Goal: Check status: Check status

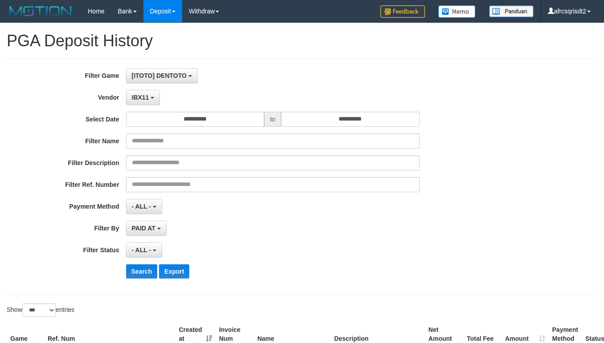
select select "**********"
select select "***"
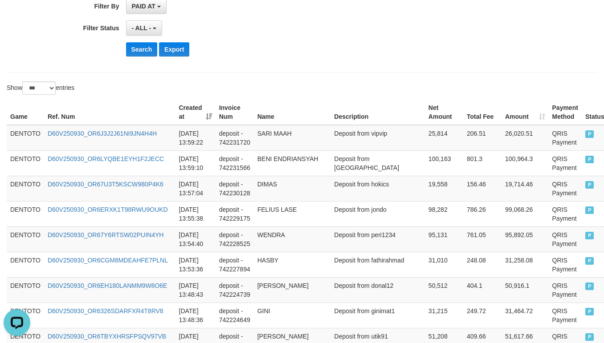
scroll to position [8, 0]
click at [266, 29] on div "- ALL - SELECT ALL - ALL - SELECT STATUS PENDING/UNPAID PAID CANCELED EXPIRED" at bounding box center [273, 27] width 294 height 15
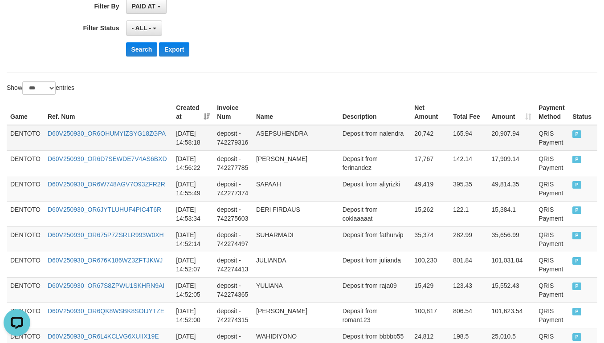
click at [20, 135] on td "DENTOTO" at bounding box center [25, 138] width 37 height 26
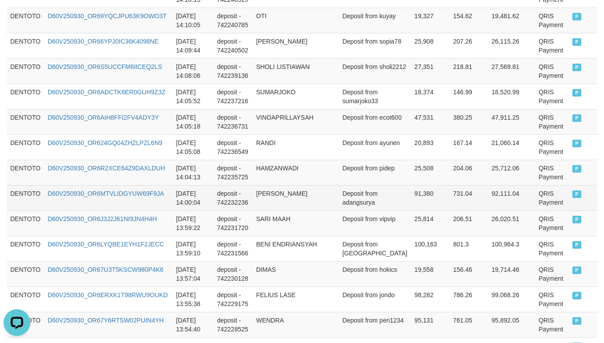
scroll to position [1782, 0]
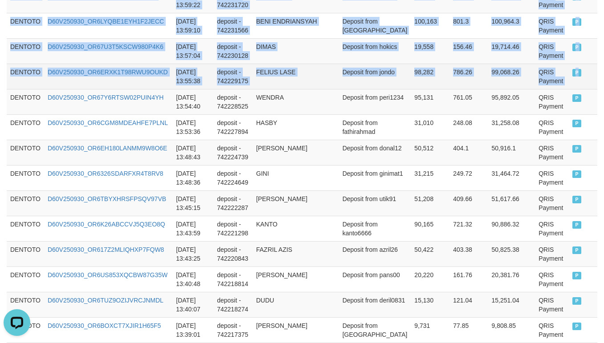
click at [575, 89] on td "P" at bounding box center [583, 76] width 29 height 25
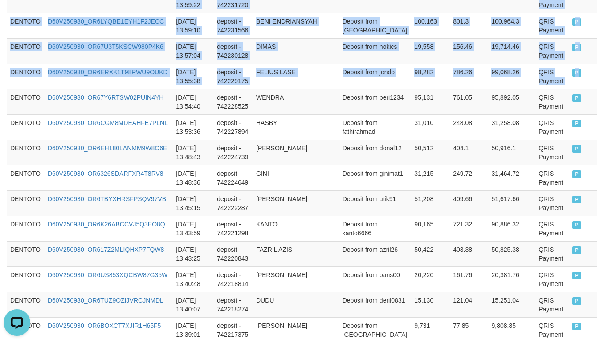
copy tbody "DENTOTO D60V250930_OR6OHUMYIZSYG18ZGPA 2025-09-30 14:58:18 deposit - 742279316 …"
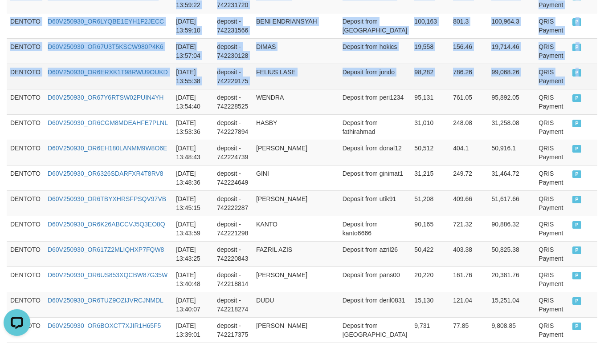
click at [211, 86] on td "2025-09-30 13:55:38" at bounding box center [192, 76] width 41 height 25
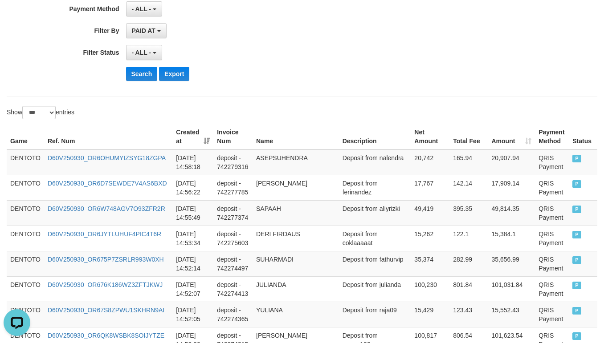
scroll to position [222, 0]
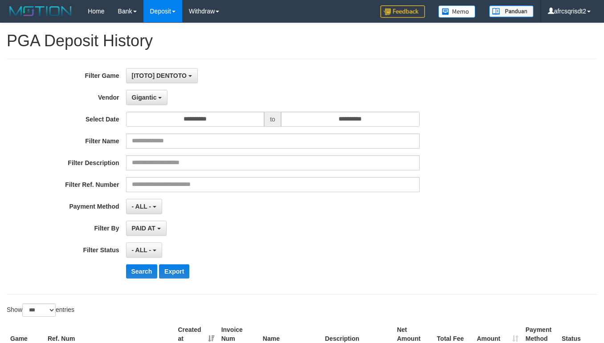
select select "**********"
select select "***"
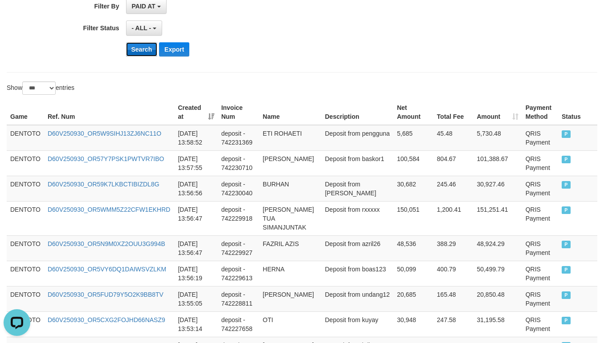
scroll to position [8, 0]
click at [144, 51] on button "Search" at bounding box center [142, 49] width 32 height 14
click at [263, 35] on div "- ALL - SELECT ALL - ALL - SELECT STATUS PENDING/UNPAID PAID CANCELED EXPIRED" at bounding box center [273, 27] width 294 height 15
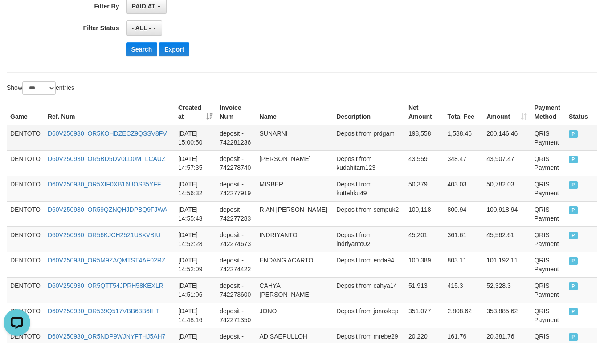
click at [37, 136] on td "DENTOTO" at bounding box center [25, 138] width 37 height 26
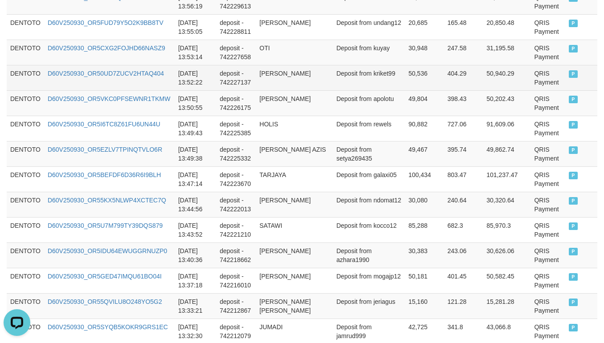
scroll to position [1782, 0]
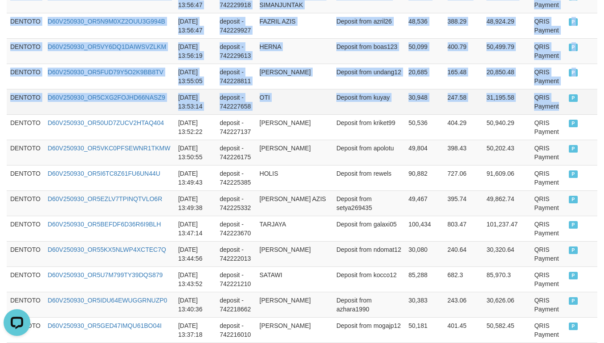
click at [531, 114] on td "QRIS Payment" at bounding box center [548, 101] width 35 height 25
drag, startPoint x: 556, startPoint y: 139, endPoint x: 562, endPoint y: 139, distance: 5.4
click at [565, 114] on td "P" at bounding box center [581, 101] width 32 height 25
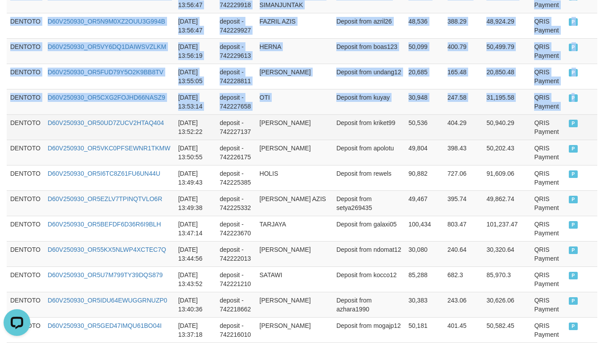
copy tbody "DENTOTO D60V250930_OR5KOHDZECZ9QSSV8FV 2025-09-30 15:00:50 deposit - 742281236 …"
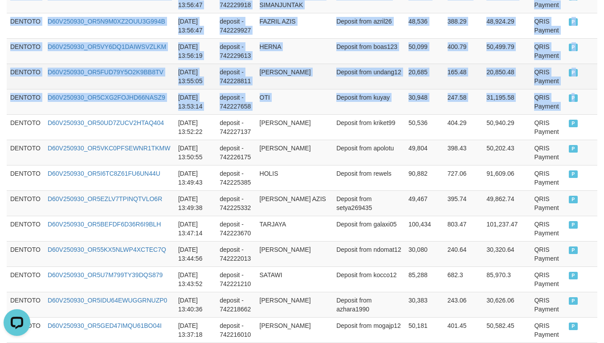
click at [342, 89] on td "Deposit from undang12" at bounding box center [369, 76] width 72 height 25
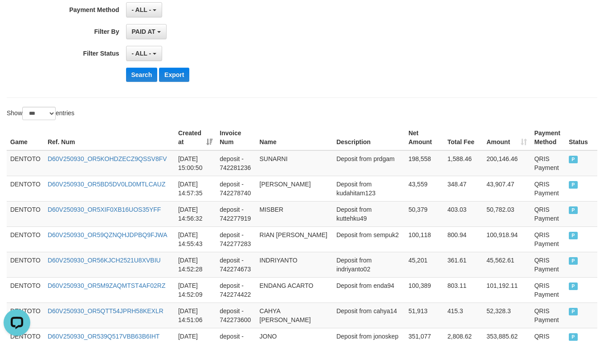
scroll to position [222, 0]
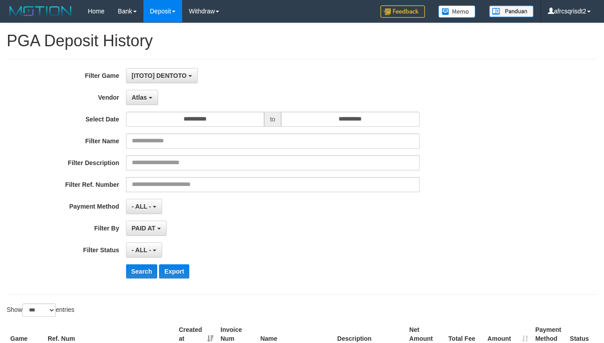
select select "**********"
select select "***"
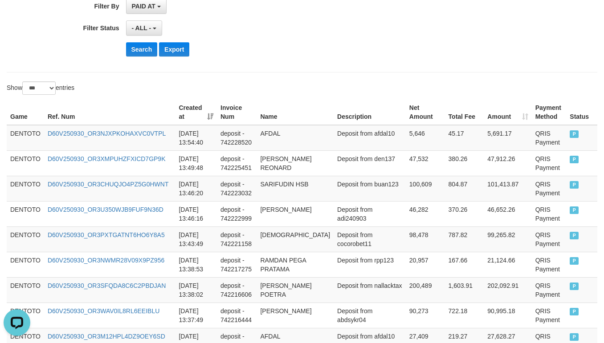
scroll to position [8, 0]
click at [134, 57] on button "Search" at bounding box center [142, 49] width 32 height 14
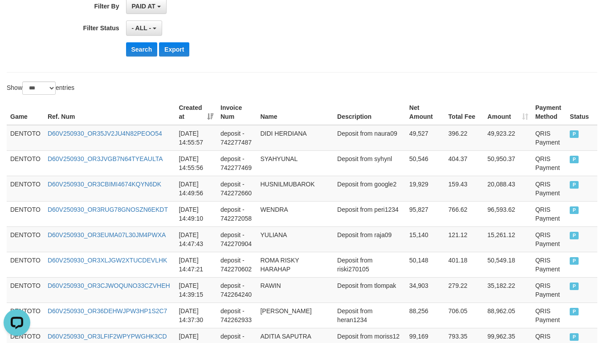
drag, startPoint x: 302, startPoint y: 34, endPoint x: 318, endPoint y: 41, distance: 17.4
click at [302, 34] on div "- ALL - SELECT ALL - ALL - SELECT STATUS PENDING/UNPAID PAID CANCELED EXPIRED" at bounding box center [273, 27] width 294 height 15
click at [21, 139] on td "DENTOTO" at bounding box center [25, 138] width 37 height 26
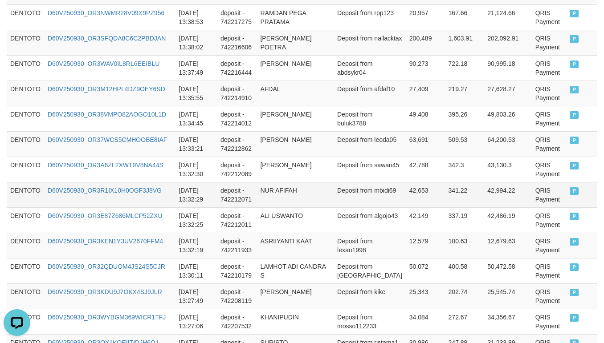
scroll to position [890, 0]
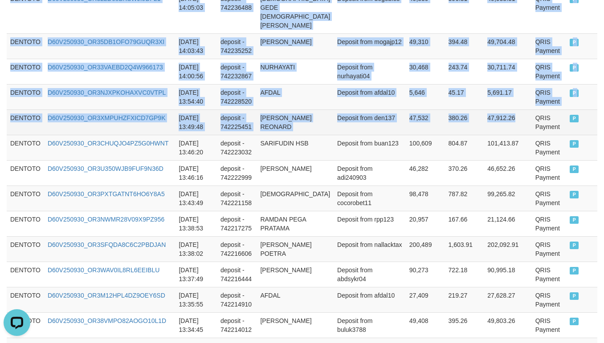
drag, startPoint x: 510, startPoint y: 99, endPoint x: 515, endPoint y: 99, distance: 5.3
click at [513, 110] on td "47,912.26" at bounding box center [508, 122] width 48 height 25
click at [572, 116] on td "P" at bounding box center [581, 122] width 31 height 25
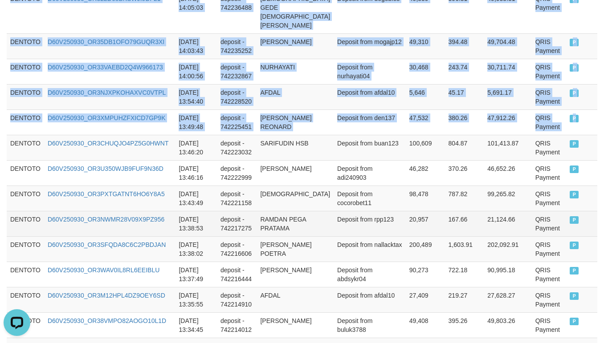
copy tbody "DENTOTO D60V250930_OR35JV2JU4N82PEOO54 2025-09-30 14:55:57 deposit - 742277487 …"
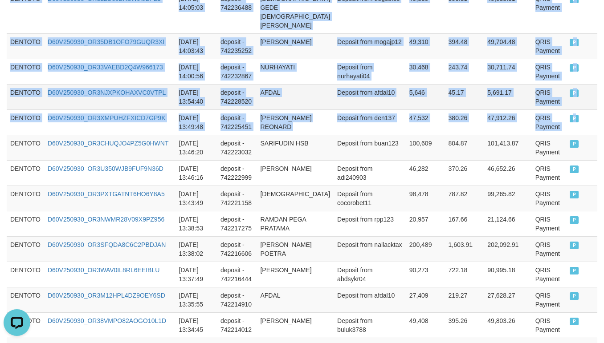
click at [212, 84] on td "2025-09-30 13:54:40" at bounding box center [196, 96] width 42 height 25
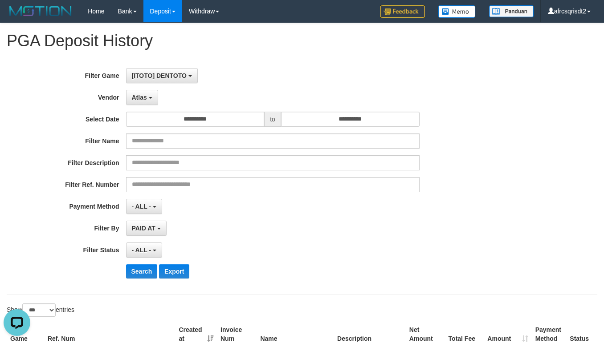
scroll to position [222, 0]
select select "**********"
select select "***"
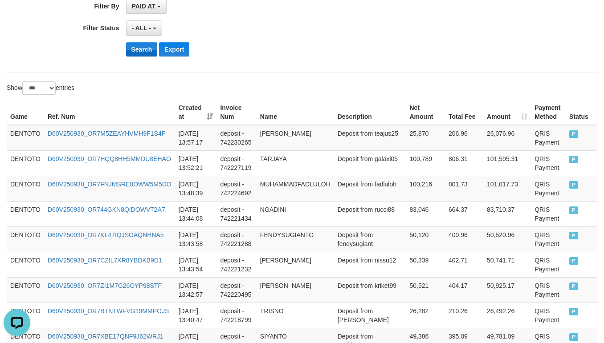
scroll to position [8, 0]
click at [130, 49] on button "Search" at bounding box center [142, 49] width 32 height 14
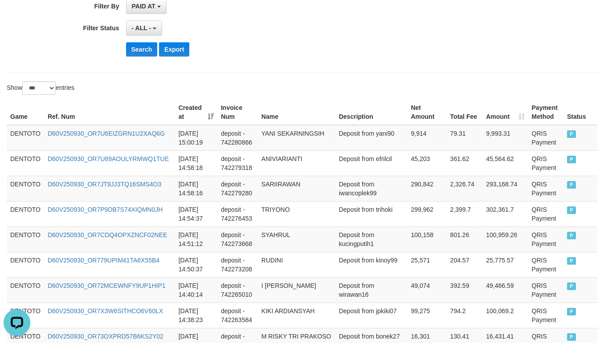
click at [317, 47] on div "Search Export" at bounding box center [315, 49] width 378 height 14
click at [29, 140] on td "DENTOTO" at bounding box center [25, 138] width 37 height 26
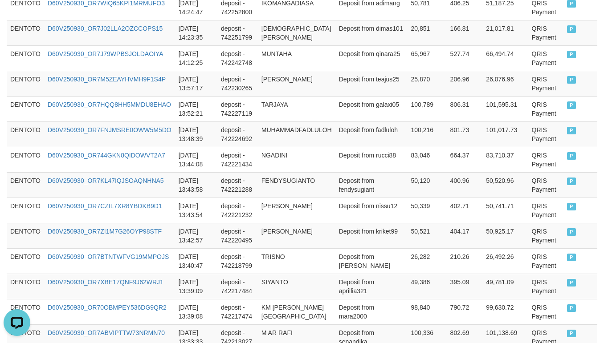
scroll to position [668, 0]
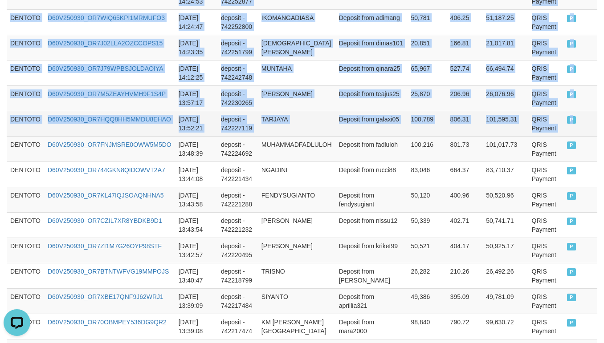
click at [564, 136] on td "P" at bounding box center [581, 123] width 34 height 25
click at [571, 136] on td "P" at bounding box center [581, 123] width 34 height 25
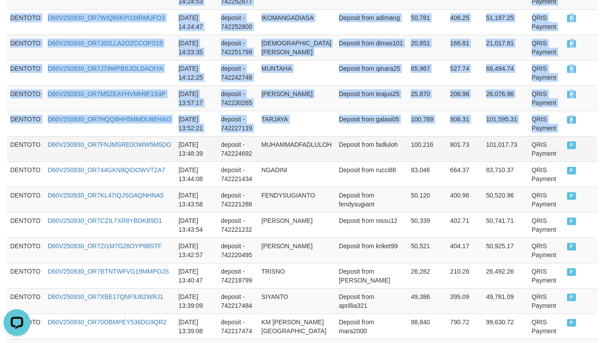
copy tbody "DENTOTO D60V250930_OR7U6EIZGRN1U2XAQ6G [DATE] 15:00:19 deposit - 742280866 YANI…"
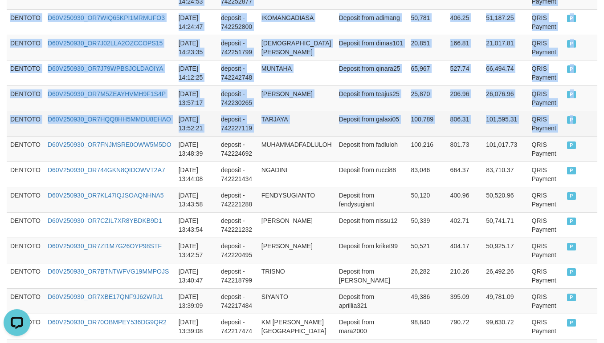
click at [131, 129] on td "D60V250930_OR7HQQ8HH5MMDU8EHAO" at bounding box center [109, 123] width 131 height 25
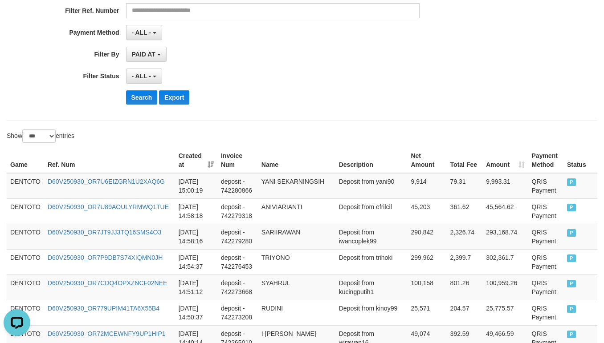
scroll to position [222, 0]
